Goal: Entertainment & Leisure: Consume media (video, audio)

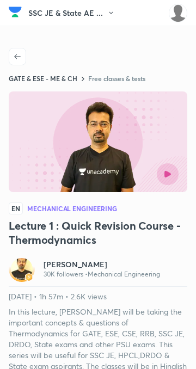
scroll to position [71, 0]
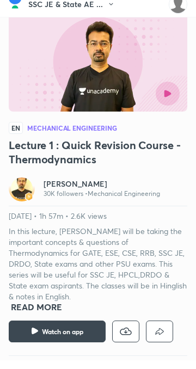
click at [164, 102] on button "button" at bounding box center [168, 103] width 24 height 24
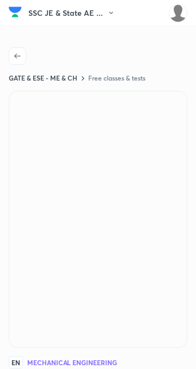
scroll to position [0, 0]
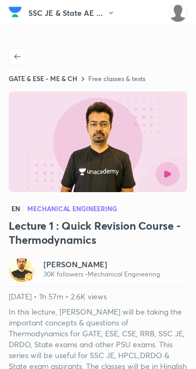
click at [168, 170] on icon "button" at bounding box center [167, 173] width 7 height 7
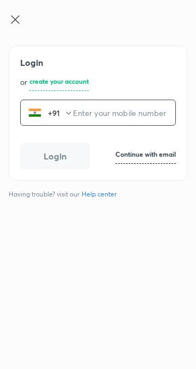
click at [16, 16] on icon at bounding box center [15, 19] width 13 height 13
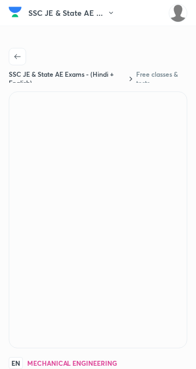
click at [17, 19] on img at bounding box center [15, 12] width 13 height 16
